Goal: Task Accomplishment & Management: Use online tool/utility

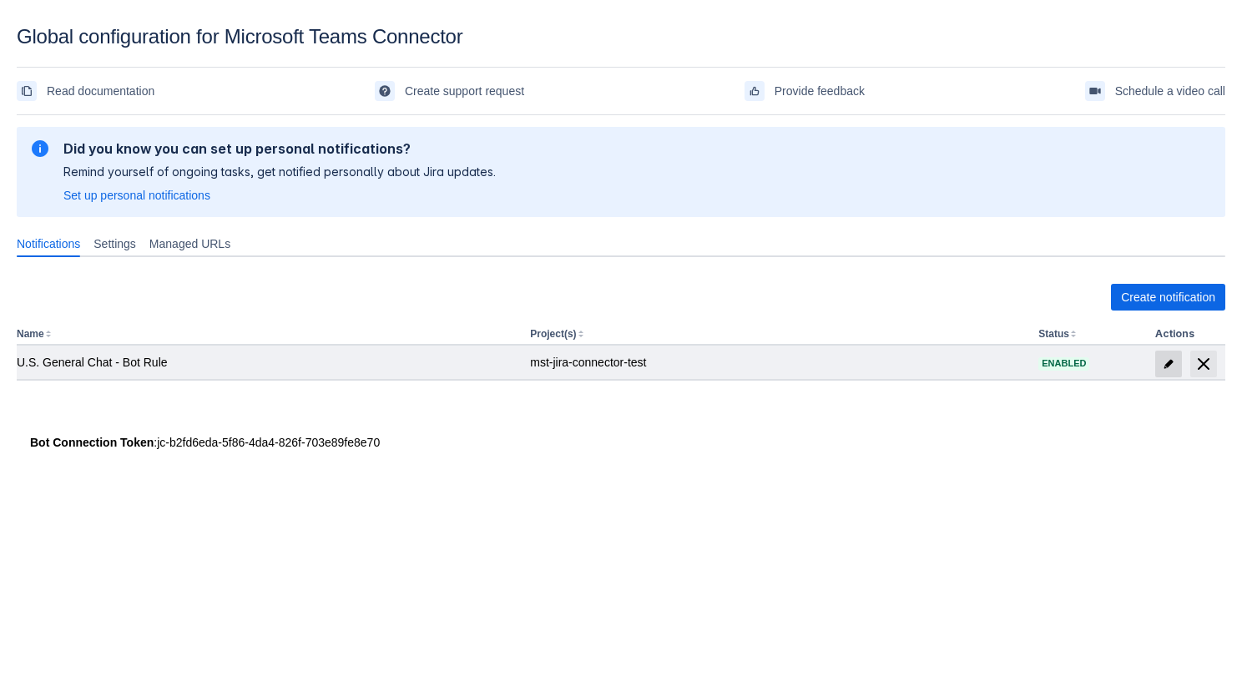
click at [1160, 353] on span at bounding box center [1169, 364] width 27 height 27
click at [1163, 363] on span "edit" at bounding box center [1168, 363] width 13 height 13
